Goal: Obtain resource: Download file/media

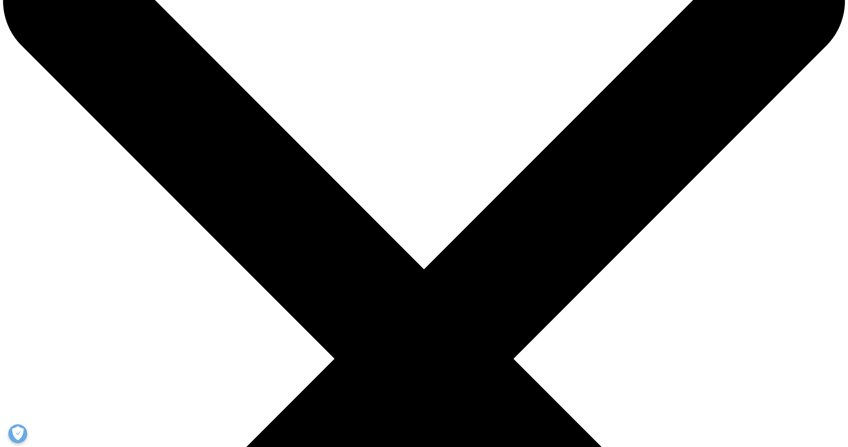
scroll to position [73, 0]
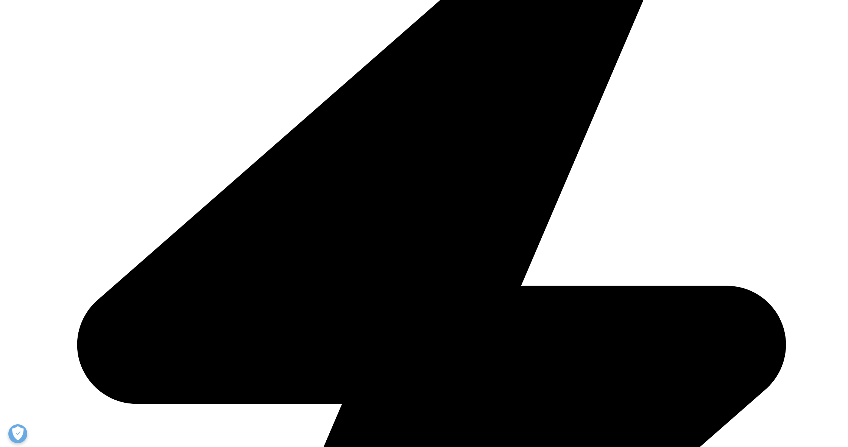
scroll to position [313, 0]
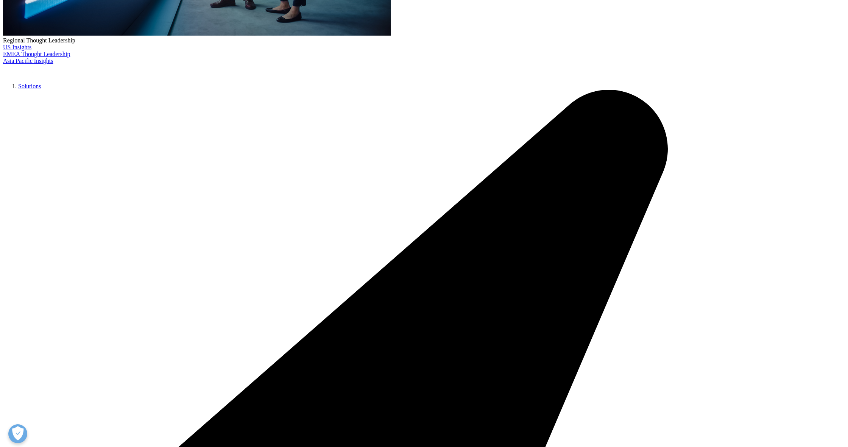
type input "[PERSON_NAME]"
type input "[PERSON_NAME][EMAIL_ADDRESS][DOMAIN_NAME]"
type input "President"
type input "Upside Health Advisors"
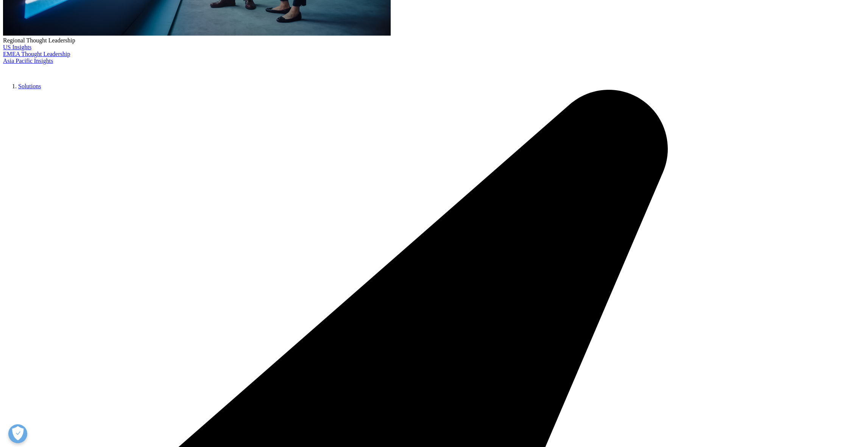
select select "[GEOGRAPHIC_DATA]"
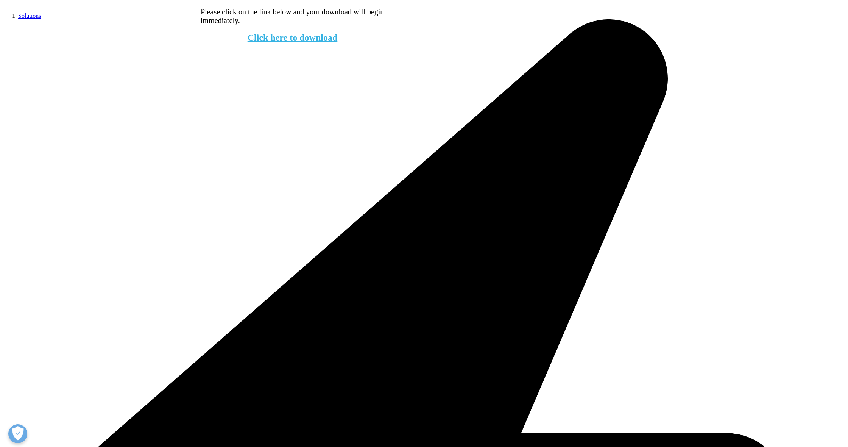
scroll to position [56, 184]
click at [295, 42] on link "Click here to download" at bounding box center [292, 38] width 90 height 10
